Goal: Navigation & Orientation: Understand site structure

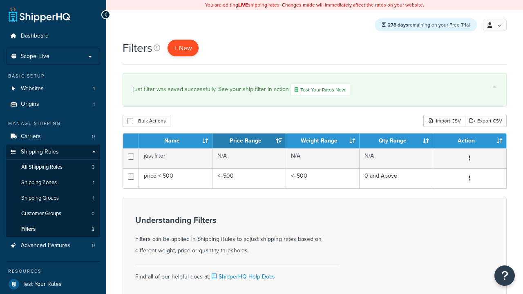
click at [184, 48] on span "+ New" at bounding box center [183, 47] width 18 height 9
